Goal: Register for event/course

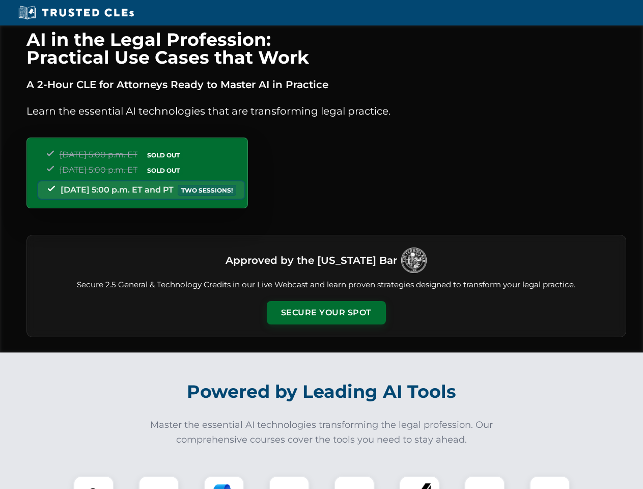
click at [326, 313] on button "Secure Your Spot" at bounding box center [326, 312] width 119 height 23
click at [94, 482] on img at bounding box center [94, 496] width 30 height 30
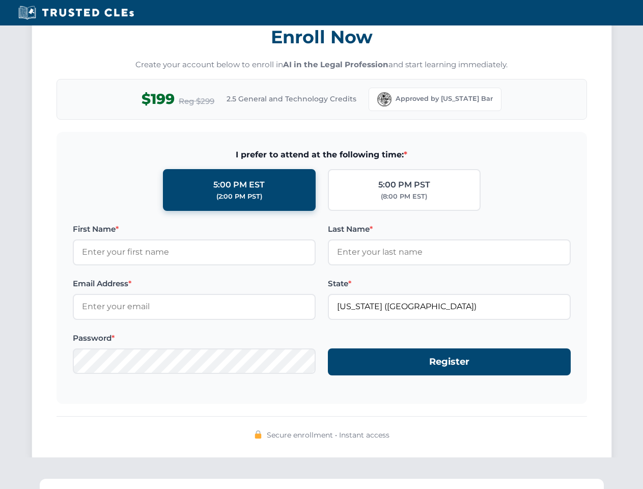
scroll to position [1000, 0]
